Goal: Find contact information: Find contact information

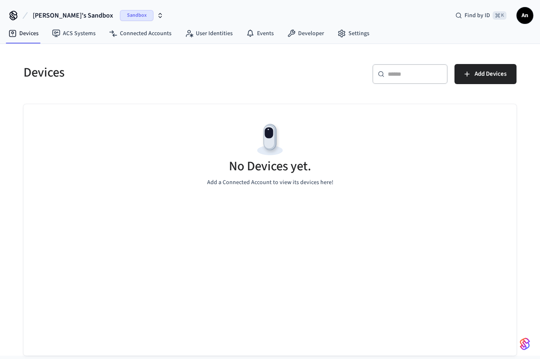
click at [518, 18] on span "An" at bounding box center [524, 15] width 15 height 15
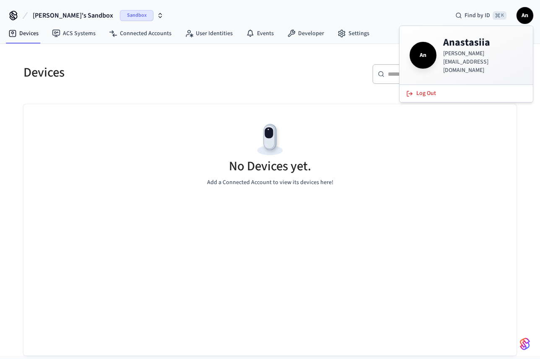
click at [446, 55] on p "[PERSON_NAME][EMAIL_ADDRESS][DOMAIN_NAME]" at bounding box center [483, 61] width 80 height 25
click at [326, 50] on div "Devices ​ ​ Add Devices No Devices yet. Add a Connected Account to view its dev…" at bounding box center [269, 200] width 519 height 312
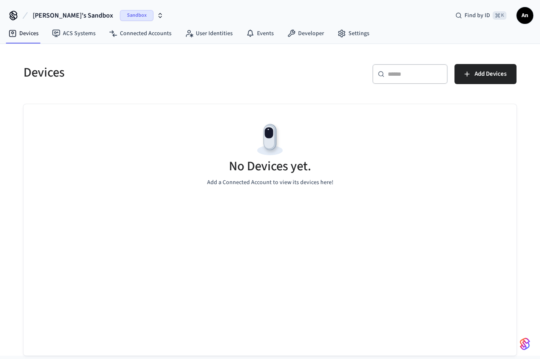
click at [97, 15] on button "[PERSON_NAME]'s Sandbox Sandbox" at bounding box center [98, 16] width 136 height 18
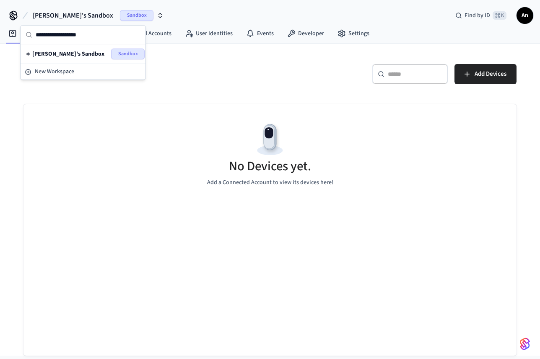
click at [314, 50] on div "Devices ​ ​ Add Devices No Devices yet. Add a Connected Account to view its dev…" at bounding box center [269, 200] width 519 height 312
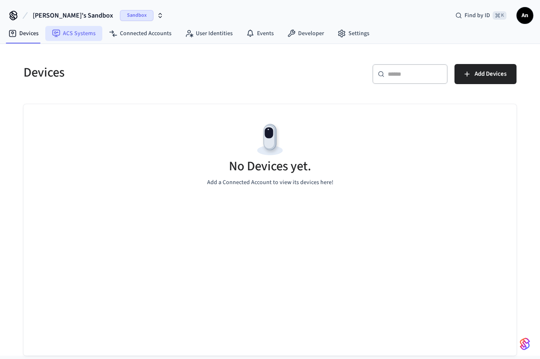
click at [69, 40] on link "ACS Systems" at bounding box center [73, 33] width 57 height 15
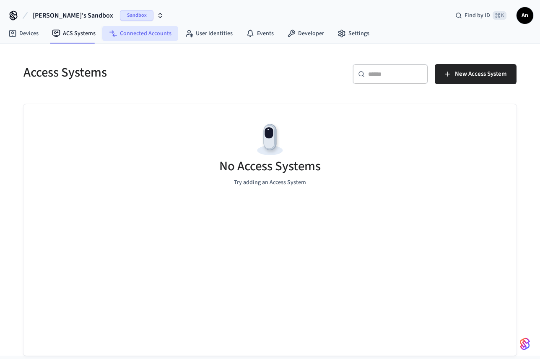
click at [148, 34] on link "Connected Accounts" at bounding box center [140, 33] width 76 height 15
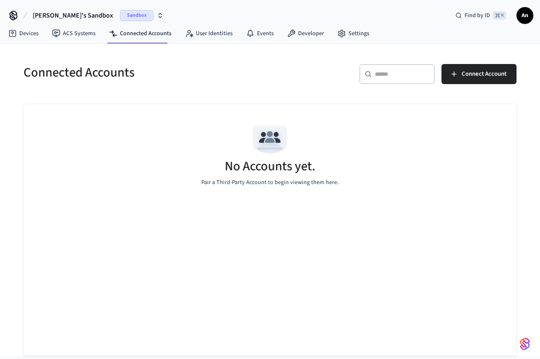
click at [519, 17] on span "An" at bounding box center [524, 15] width 15 height 15
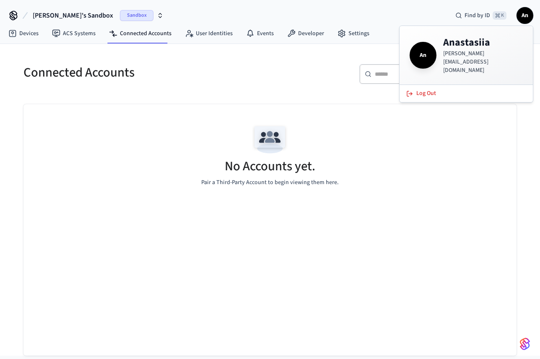
click at [136, 71] on h5 "Connected Accounts" at bounding box center [143, 72] width 241 height 17
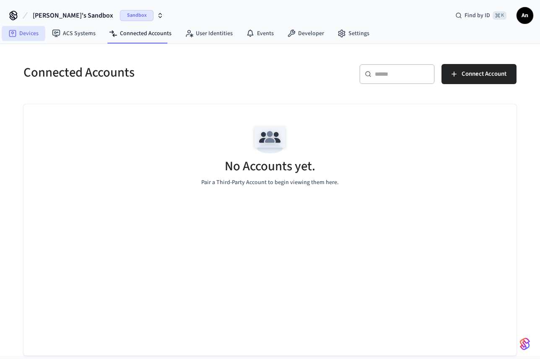
click at [22, 40] on link "Devices" at bounding box center [24, 33] width 44 height 15
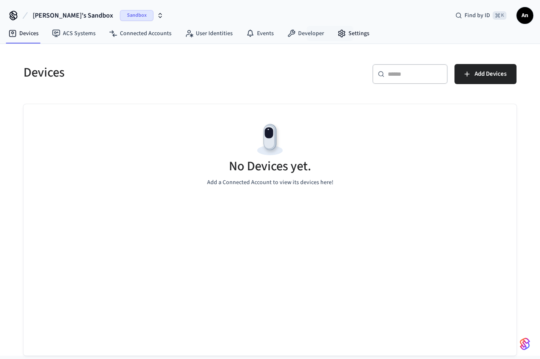
click at [339, 41] on nav "Devices ACS Systems Connected Accounts User Identities Events Developer Settings" at bounding box center [189, 33] width 374 height 19
click at [352, 31] on link "Settings" at bounding box center [353, 33] width 45 height 15
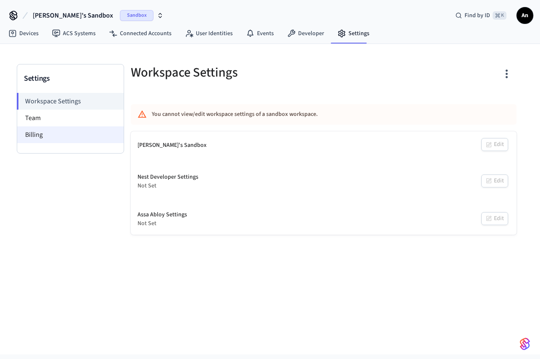
click at [71, 128] on li "Billing" at bounding box center [70, 135] width 106 height 17
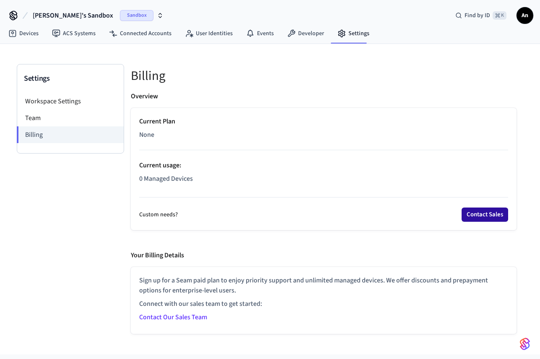
click at [475, 209] on button "Contact Sales" at bounding box center [484, 215] width 46 height 14
click at [183, 318] on link "Contact Our Sales Team" at bounding box center [173, 317] width 68 height 9
